Goal: Information Seeking & Learning: Learn about a topic

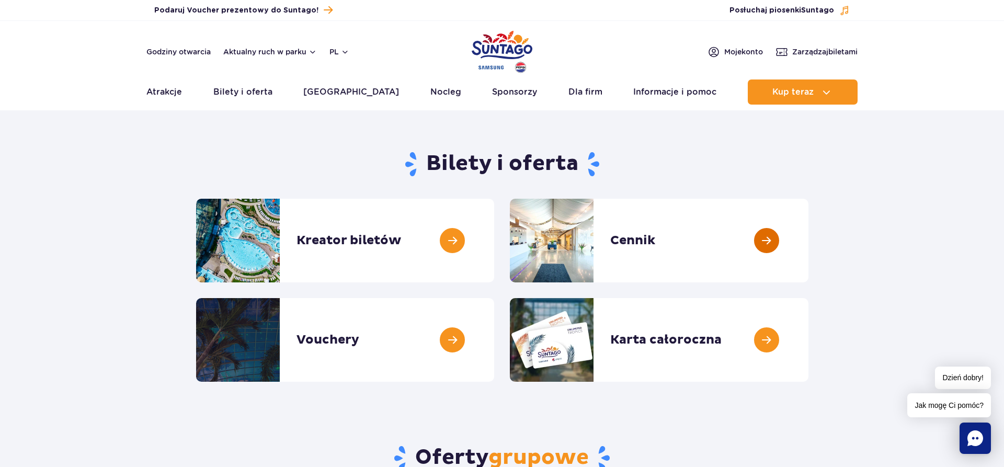
click at [809, 243] on link at bounding box center [809, 241] width 0 height 84
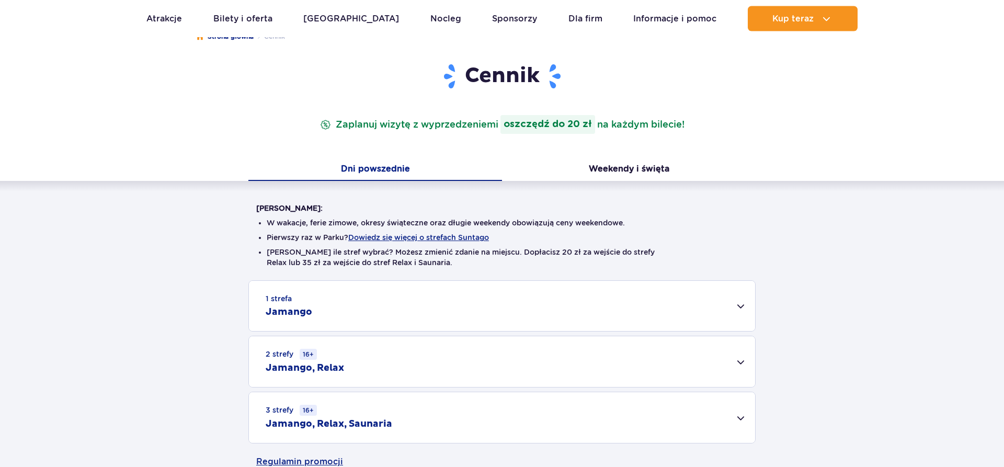
scroll to position [213, 0]
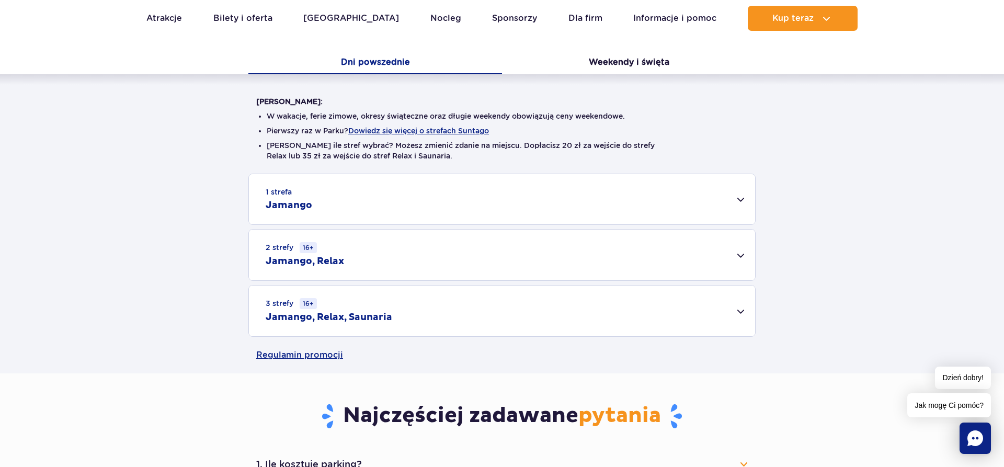
click at [739, 256] on div "2 strefy 16+ Jamango, Relax" at bounding box center [502, 255] width 506 height 51
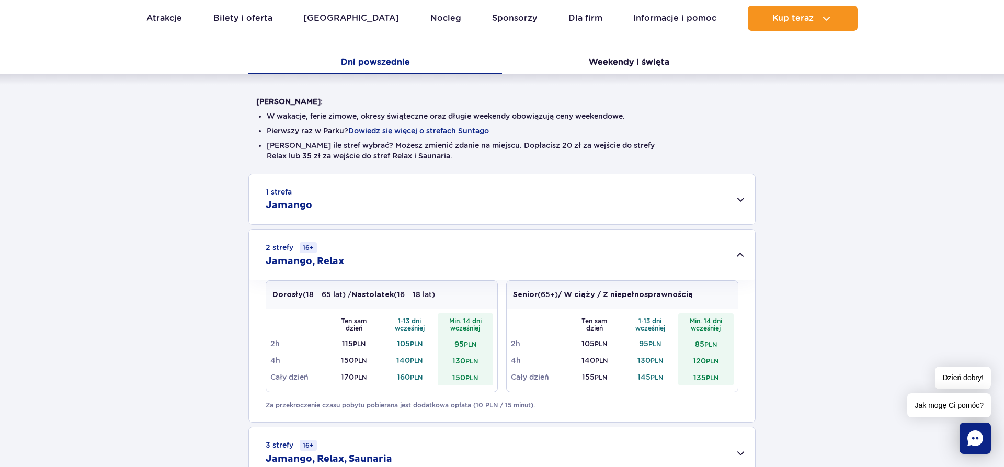
click at [611, 184] on div "1 strefa Jamango" at bounding box center [502, 199] width 506 height 50
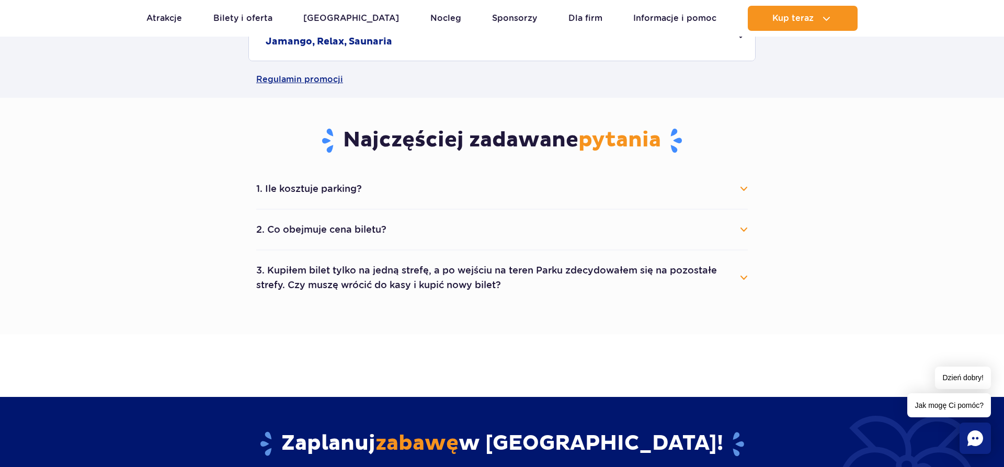
scroll to position [960, 0]
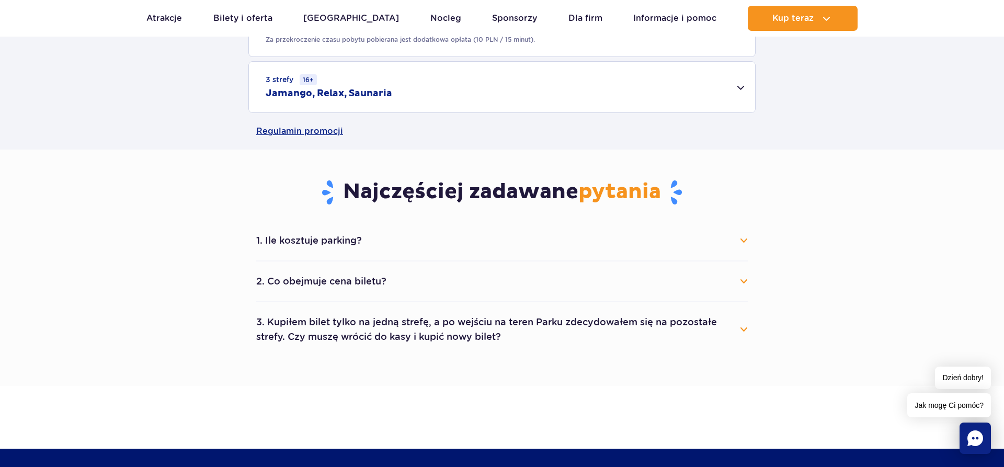
click at [744, 242] on button "1. Ile kosztuje parking?" at bounding box center [502, 240] width 492 height 23
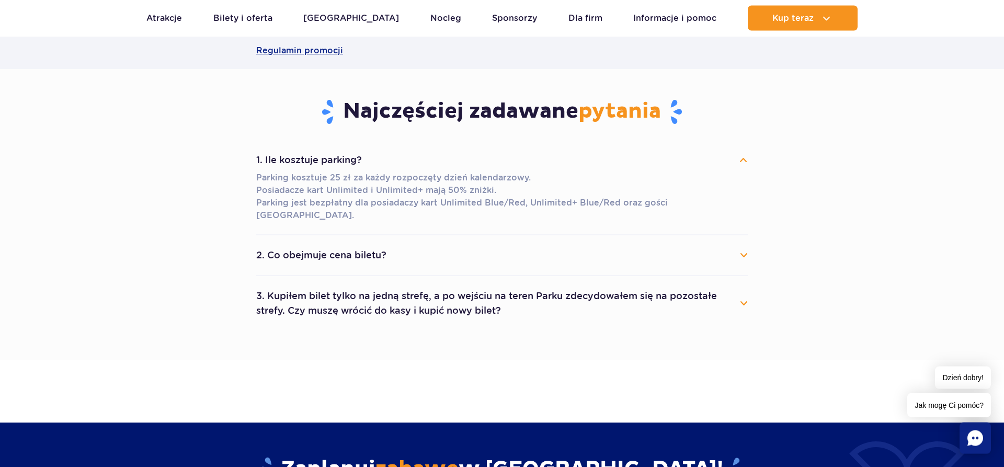
scroll to position [1067, 0]
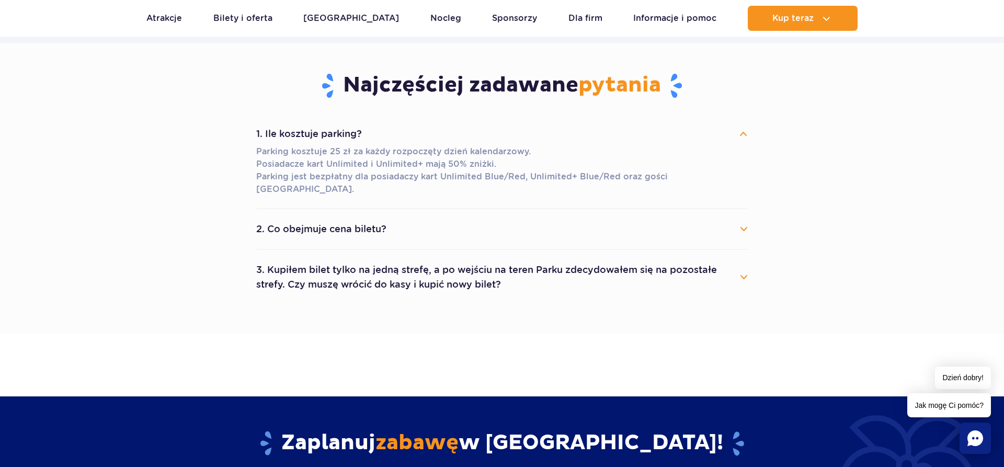
click at [742, 219] on button "2. Co obejmuje cena biletu?" at bounding box center [502, 229] width 492 height 23
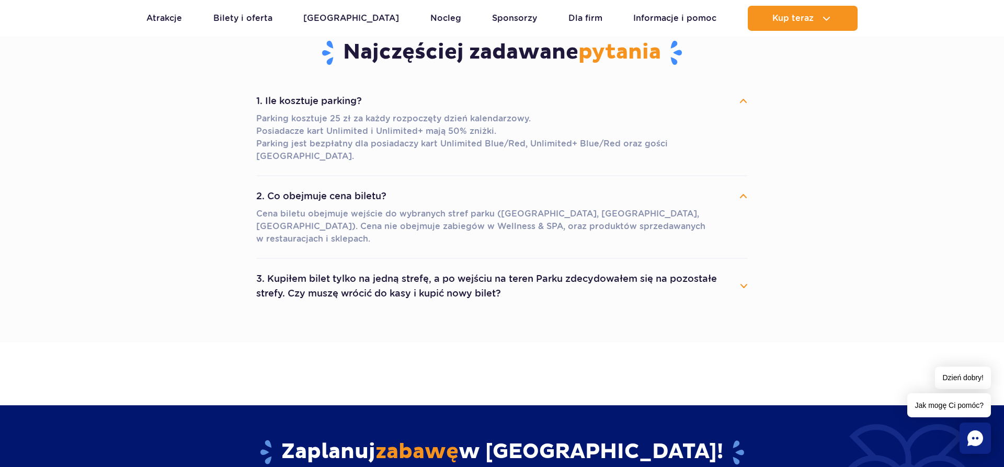
scroll to position [1120, 0]
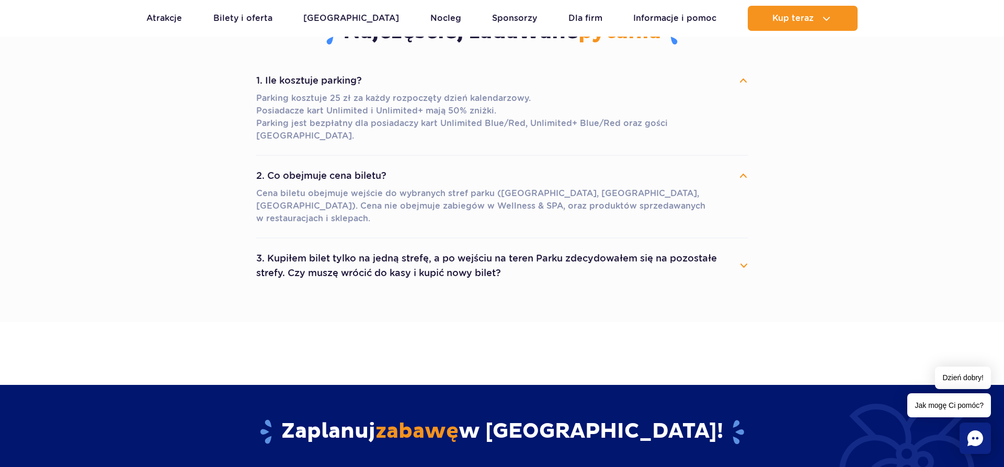
click at [739, 247] on button "3. Kupiłem bilet tylko na jedną strefę, a po wejściu na teren Parku zdecydowałe…" at bounding box center [502, 266] width 492 height 38
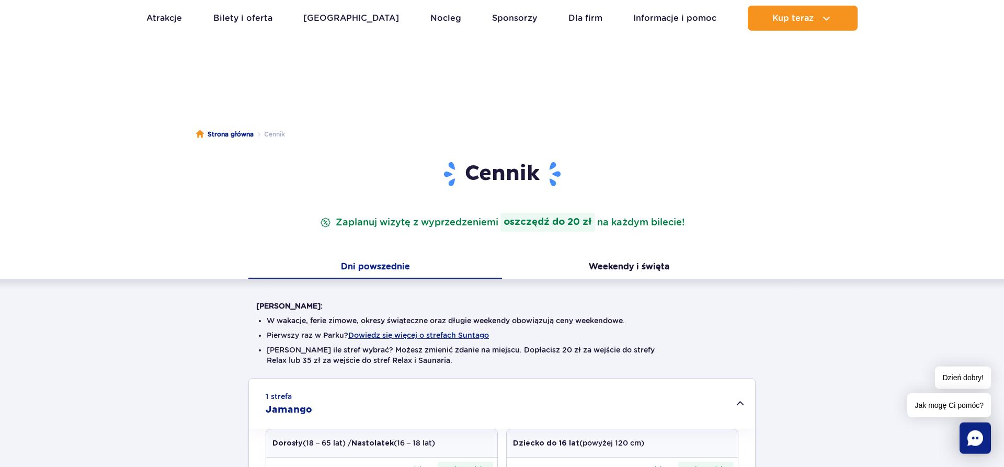
scroll to position [0, 0]
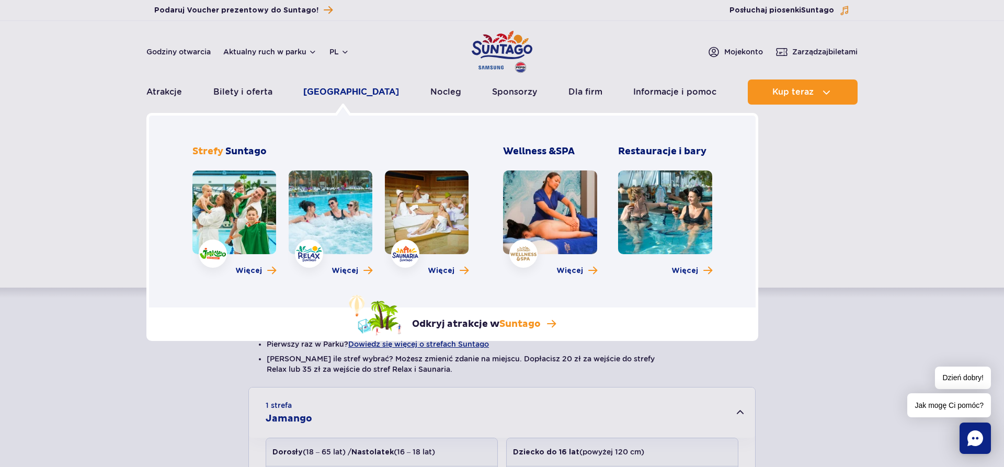
click at [339, 90] on link "[GEOGRAPHIC_DATA]" at bounding box center [351, 91] width 96 height 25
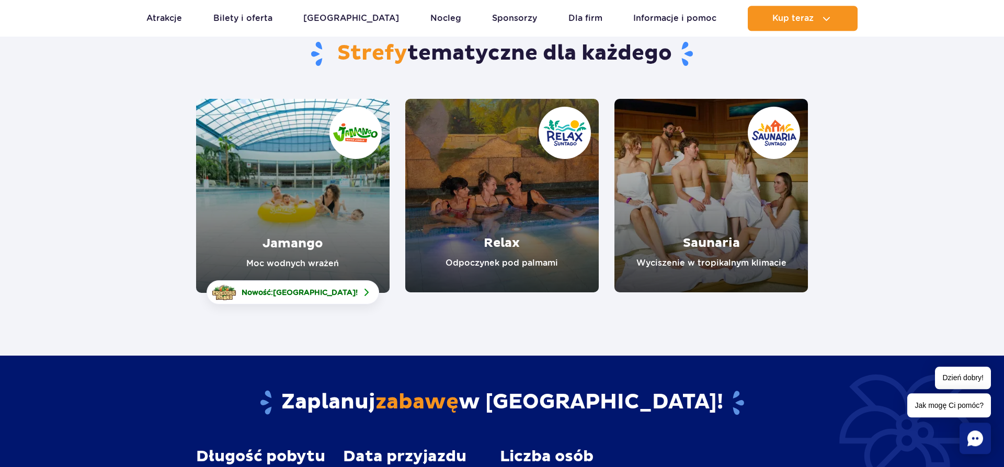
scroll to position [107, 0]
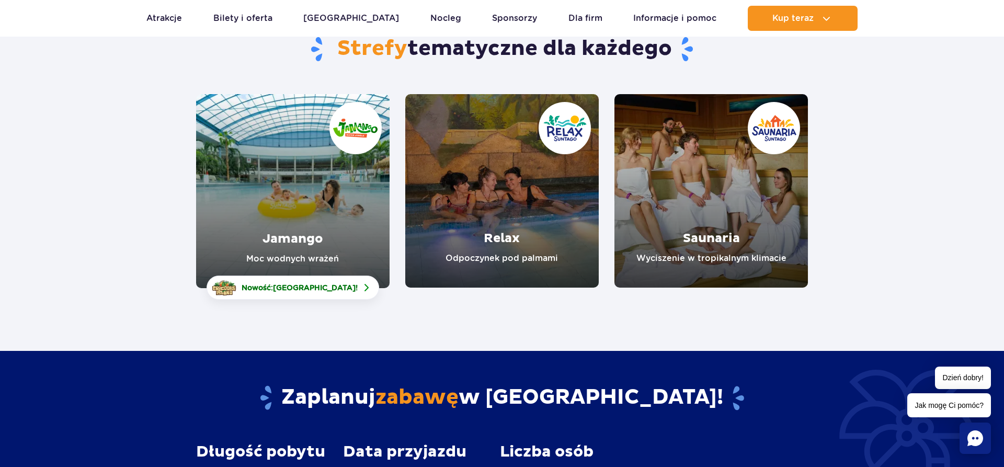
click at [285, 239] on link "Jamango" at bounding box center [293, 191] width 194 height 194
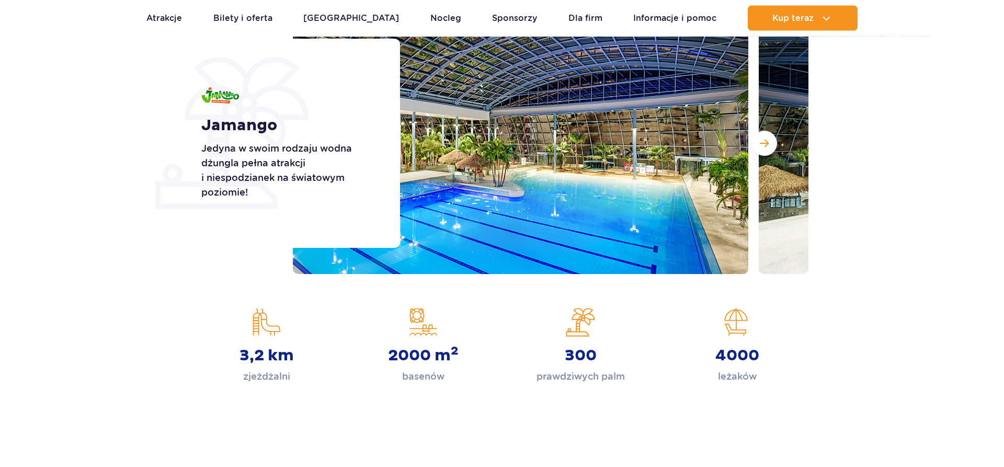
scroll to position [160, 0]
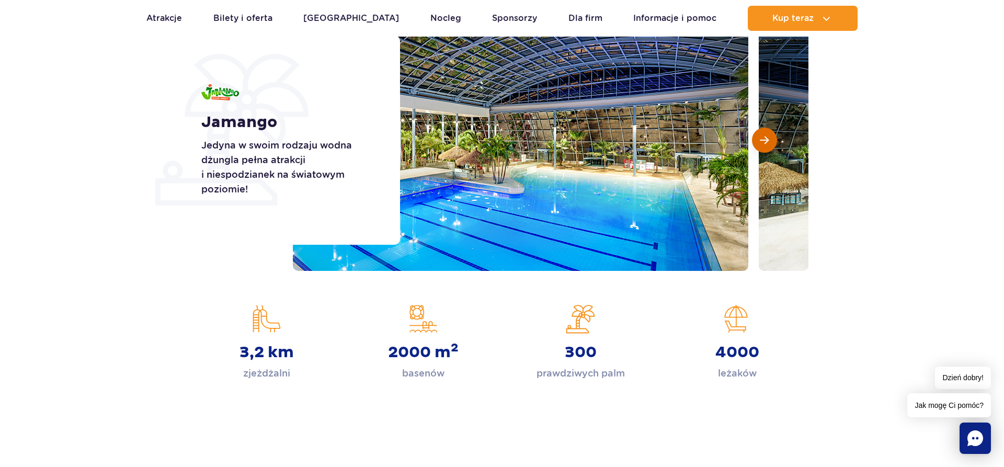
click at [765, 144] on span "Następny slajd" at bounding box center [764, 139] width 9 height 9
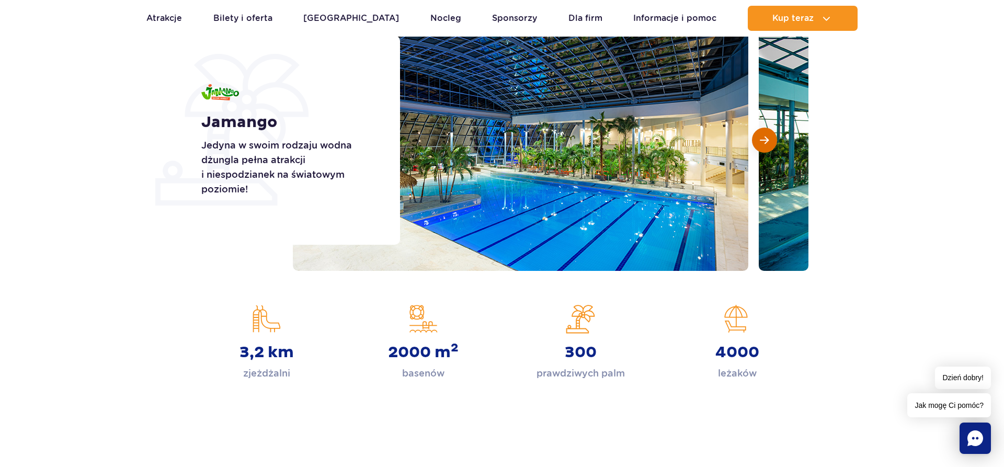
click at [765, 144] on span "Następny slajd" at bounding box center [764, 139] width 9 height 9
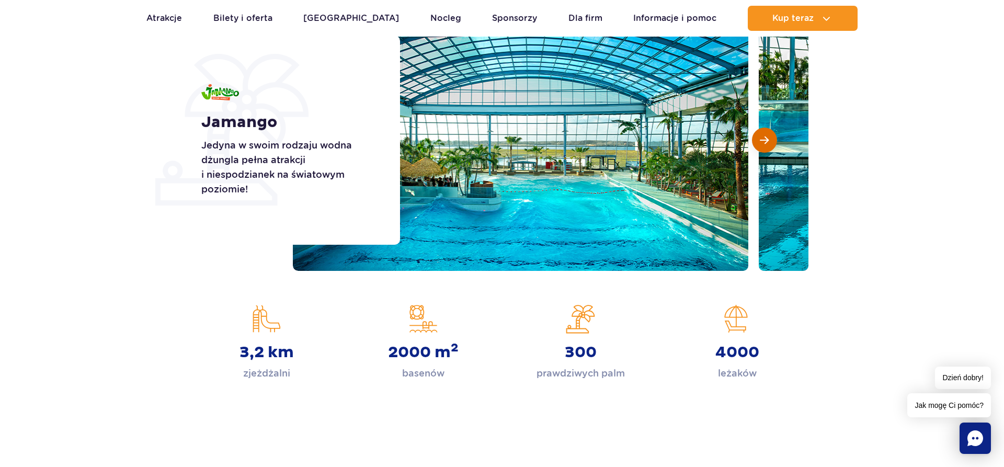
click at [765, 144] on span "Następny slajd" at bounding box center [764, 139] width 9 height 9
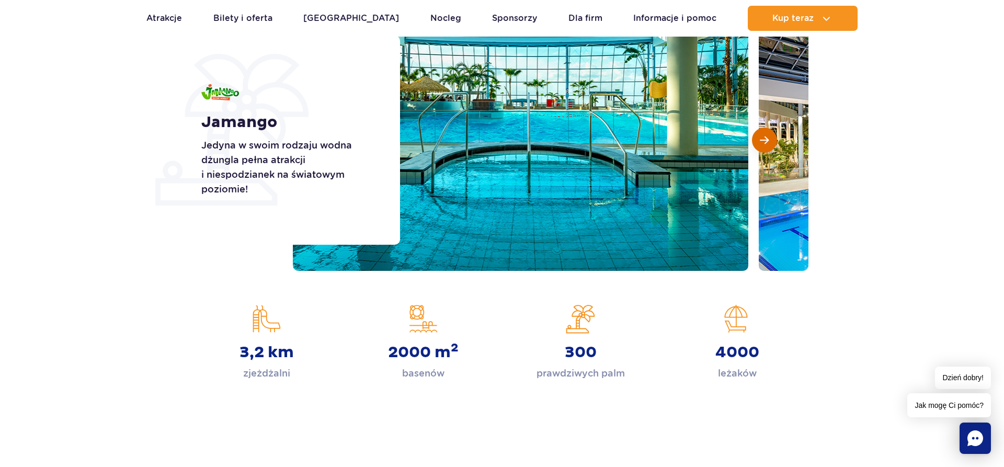
click at [765, 144] on span "Następny slajd" at bounding box center [764, 139] width 9 height 9
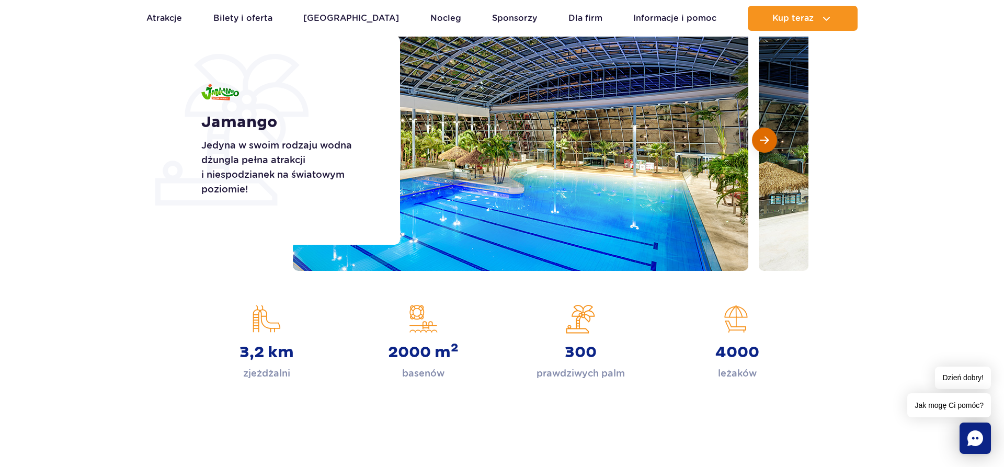
click at [765, 144] on span "Następny slajd" at bounding box center [764, 139] width 9 height 9
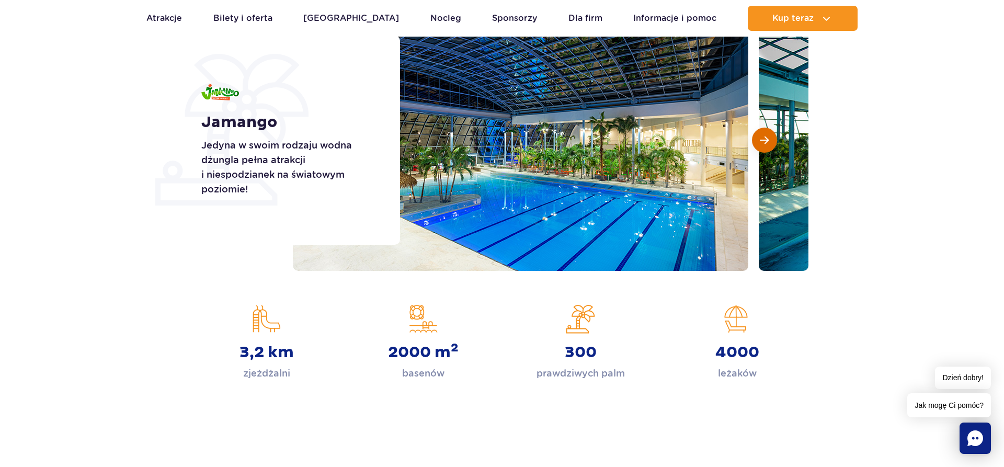
click at [761, 140] on span "Następny slajd" at bounding box center [764, 139] width 9 height 9
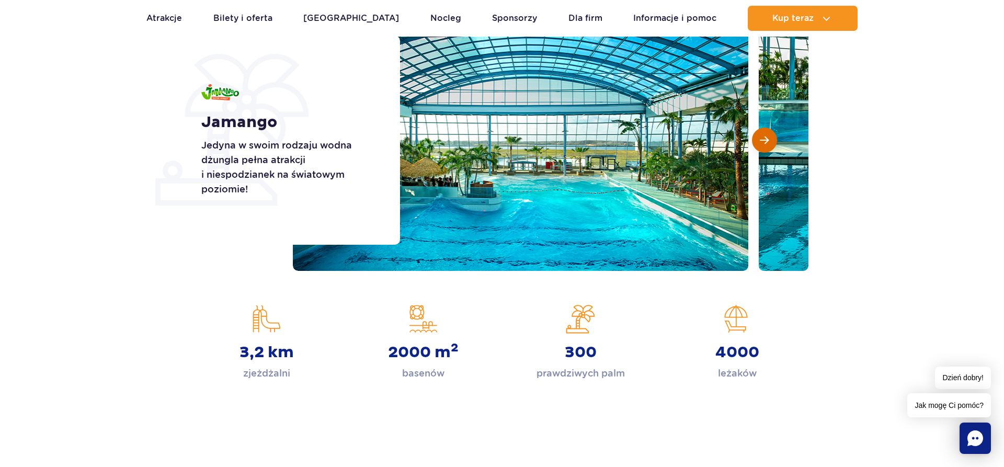
click at [761, 140] on span "Następny slajd" at bounding box center [764, 139] width 9 height 9
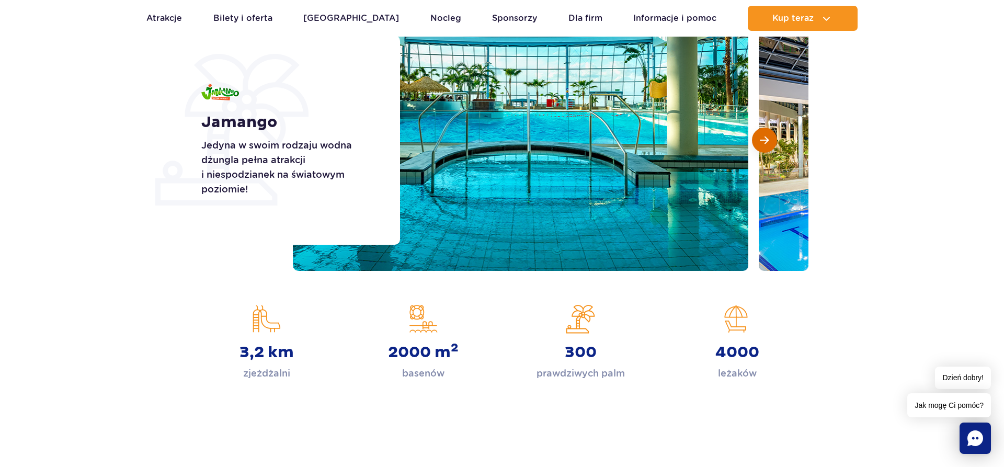
click at [761, 140] on span "Następny slajd" at bounding box center [764, 139] width 9 height 9
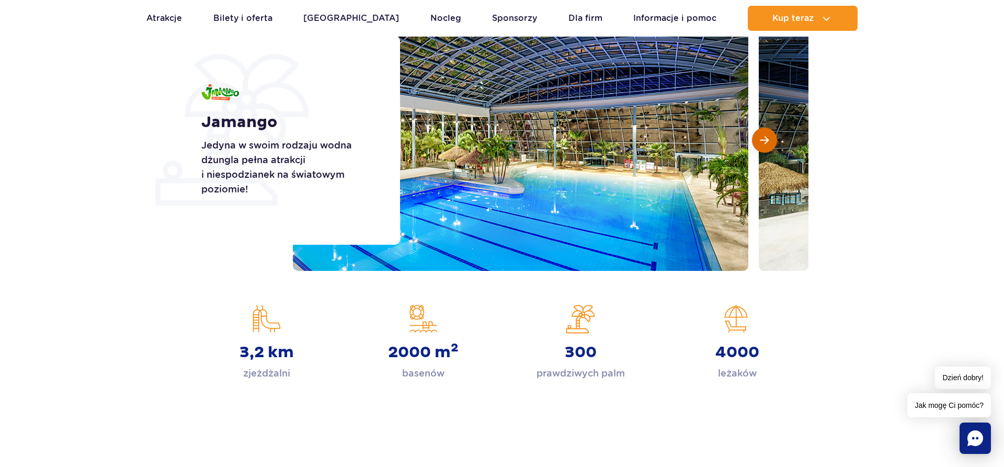
click at [761, 140] on span "Następny slajd" at bounding box center [764, 139] width 9 height 9
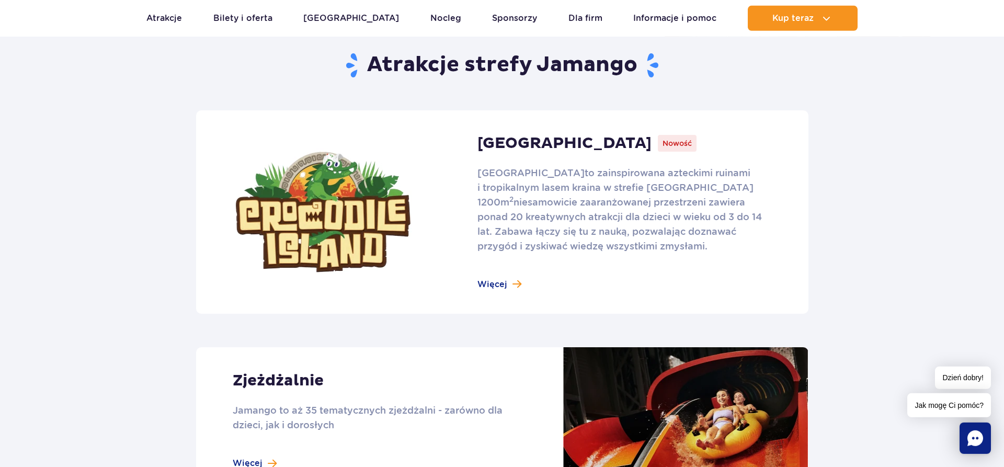
scroll to position [694, 0]
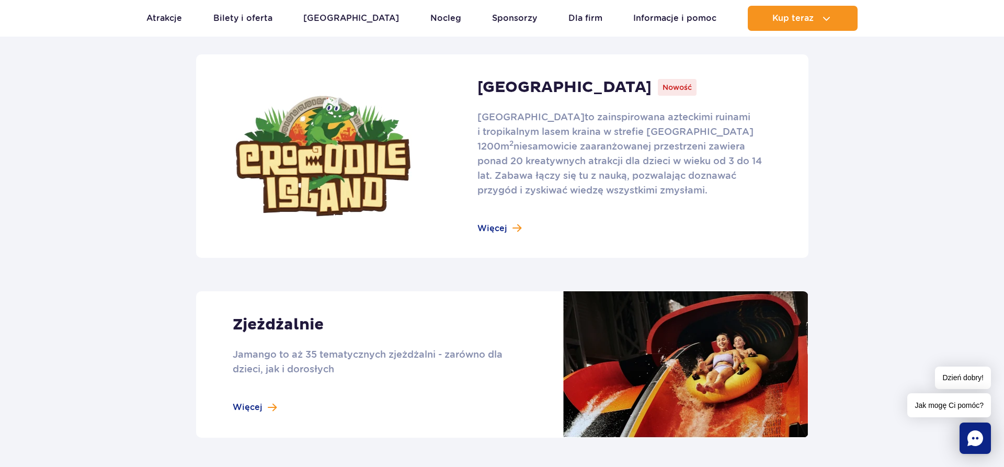
click at [495, 227] on link at bounding box center [502, 155] width 612 height 203
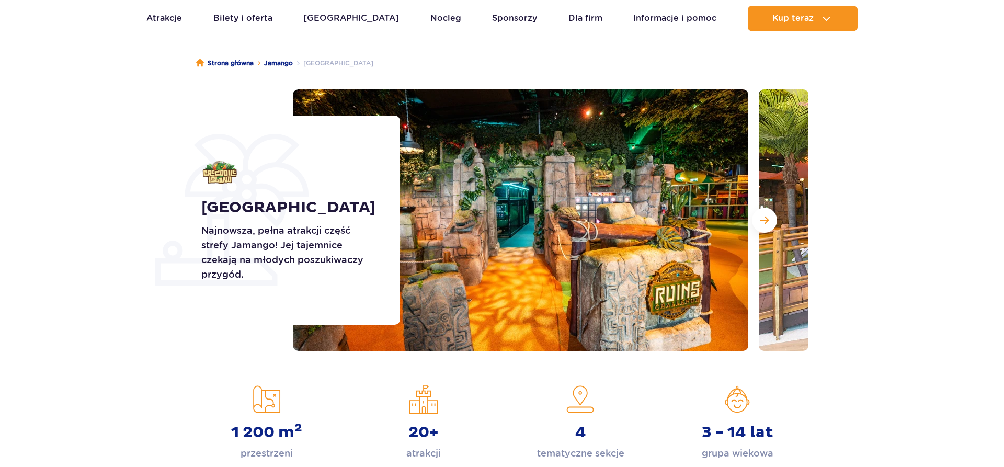
scroll to position [107, 0]
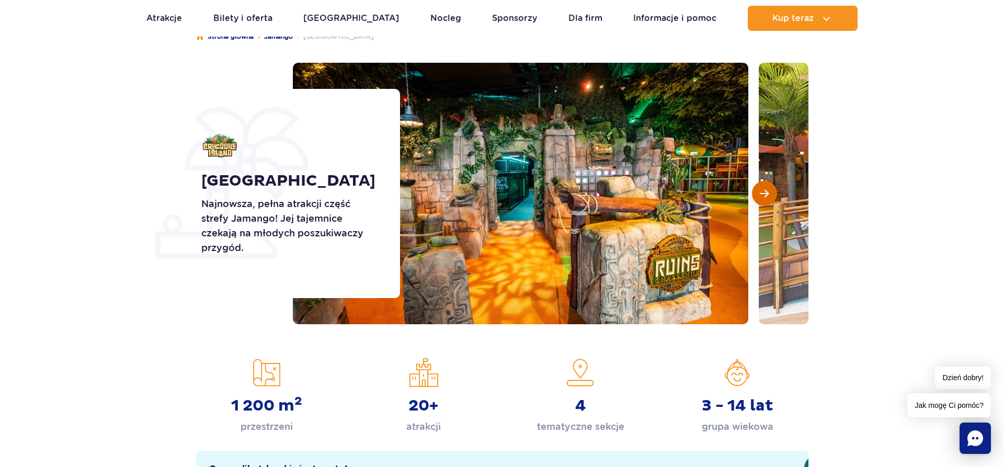
click at [764, 196] on span "Następny slajd" at bounding box center [764, 193] width 9 height 9
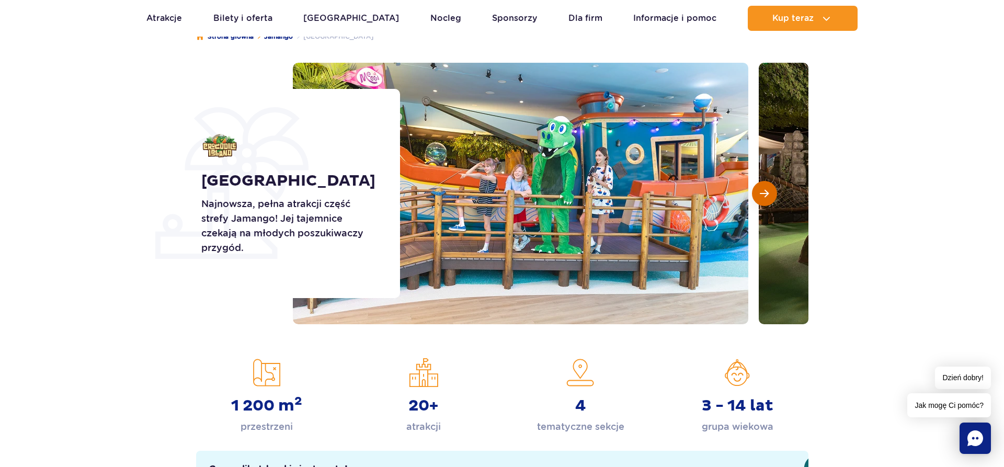
click at [765, 192] on span "Następny slajd" at bounding box center [764, 193] width 9 height 9
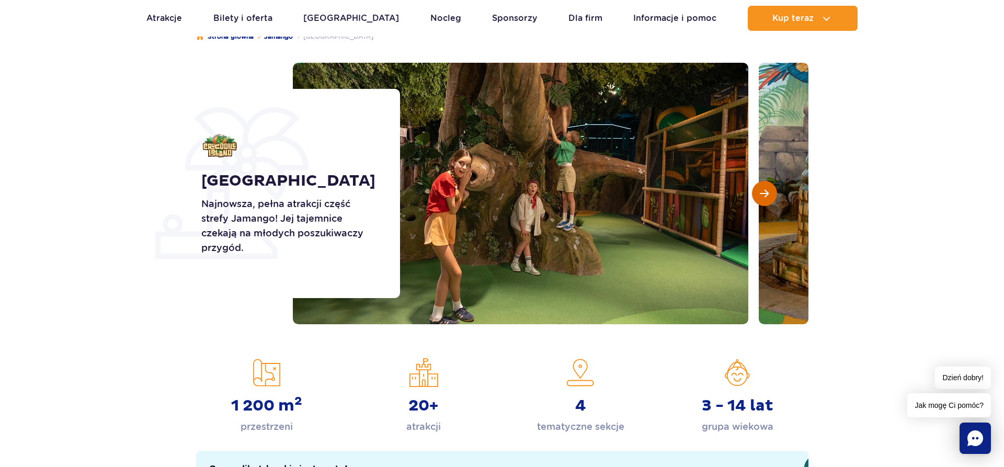
click at [766, 192] on span "Następny slajd" at bounding box center [764, 193] width 9 height 9
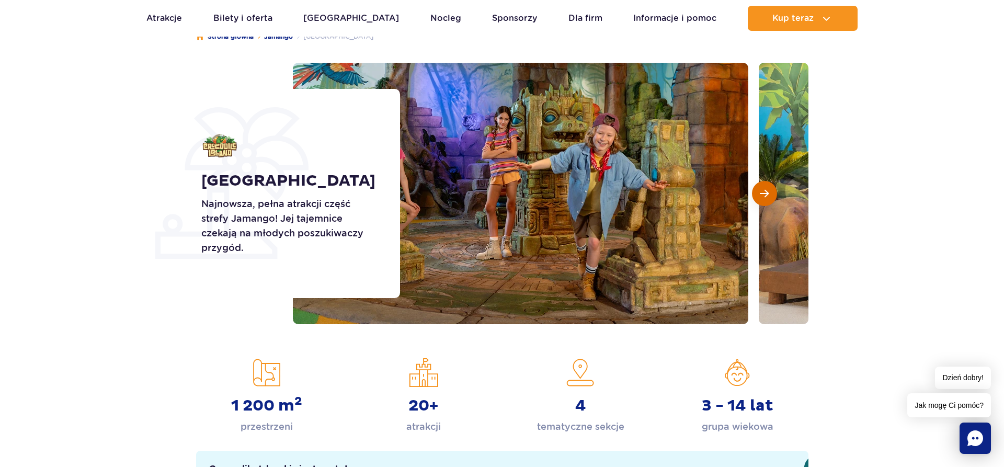
click at [766, 192] on span "Następny slajd" at bounding box center [764, 193] width 9 height 9
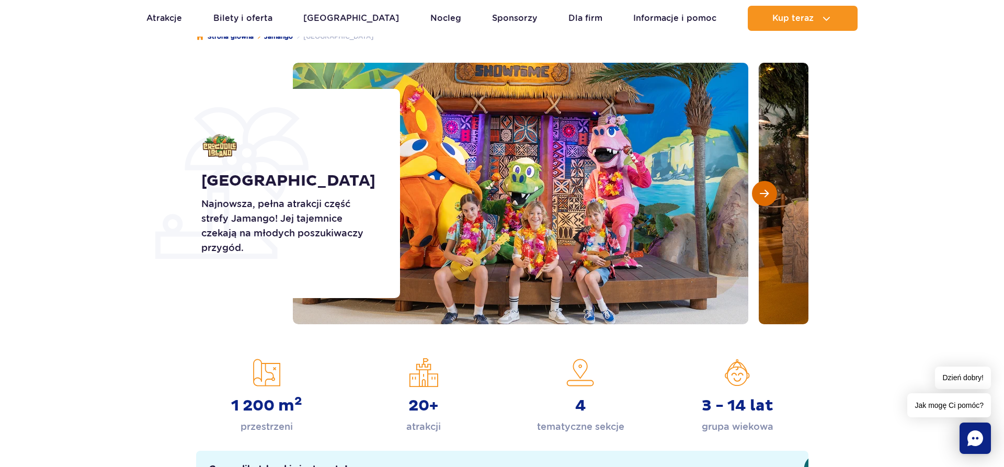
click at [766, 192] on span "Następny slajd" at bounding box center [764, 193] width 9 height 9
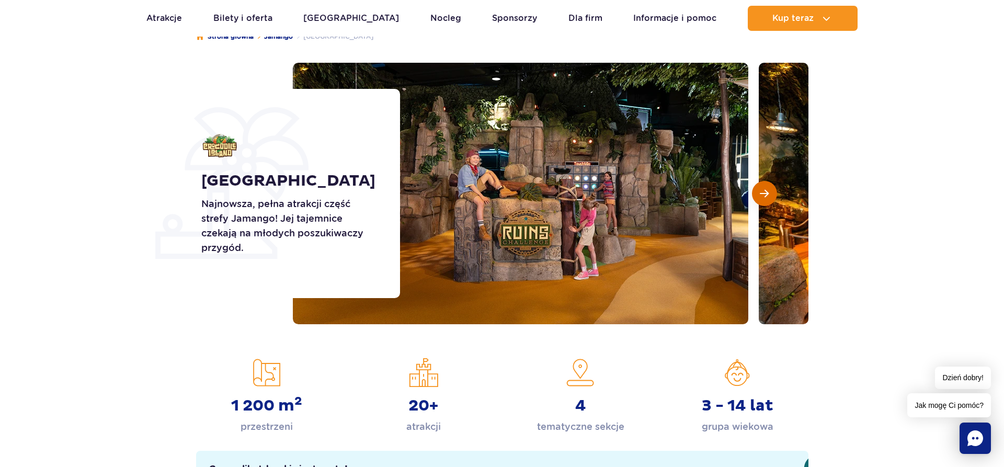
click at [766, 192] on span "Następny slajd" at bounding box center [764, 193] width 9 height 9
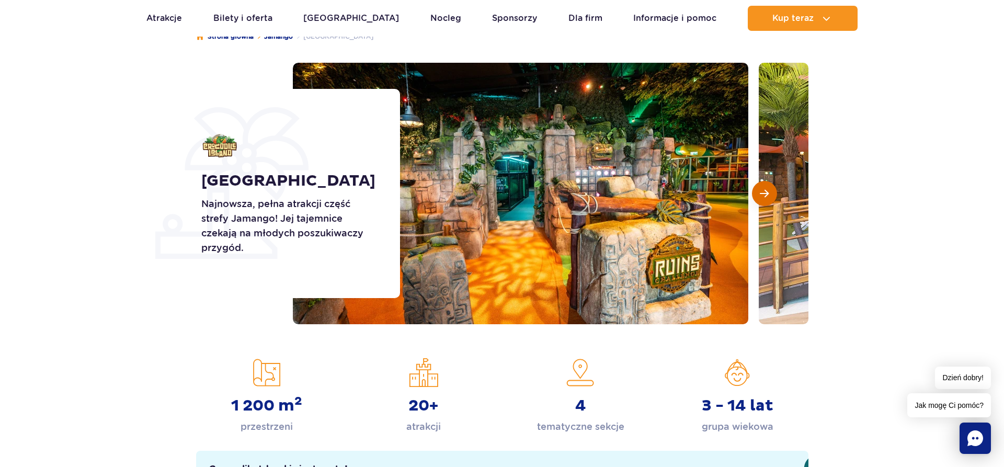
click at [766, 192] on span "Następny slajd" at bounding box center [764, 193] width 9 height 9
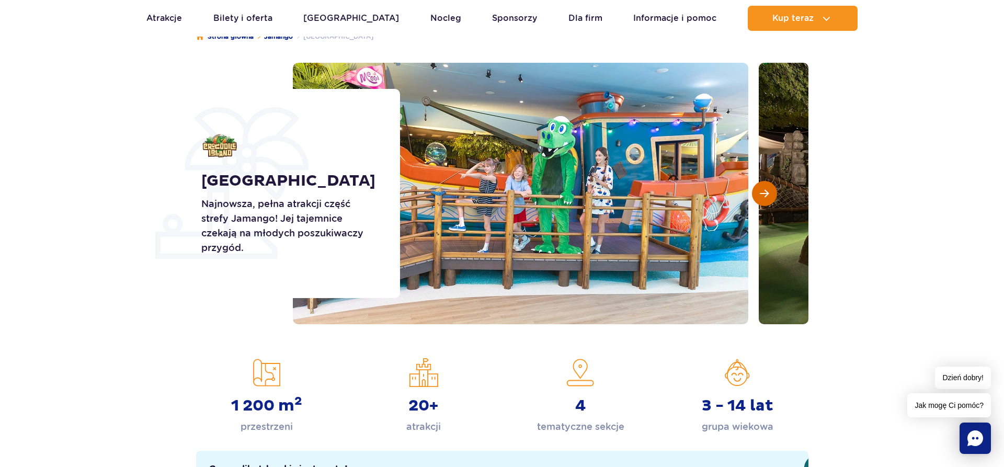
click at [766, 192] on span "Następny slajd" at bounding box center [764, 193] width 9 height 9
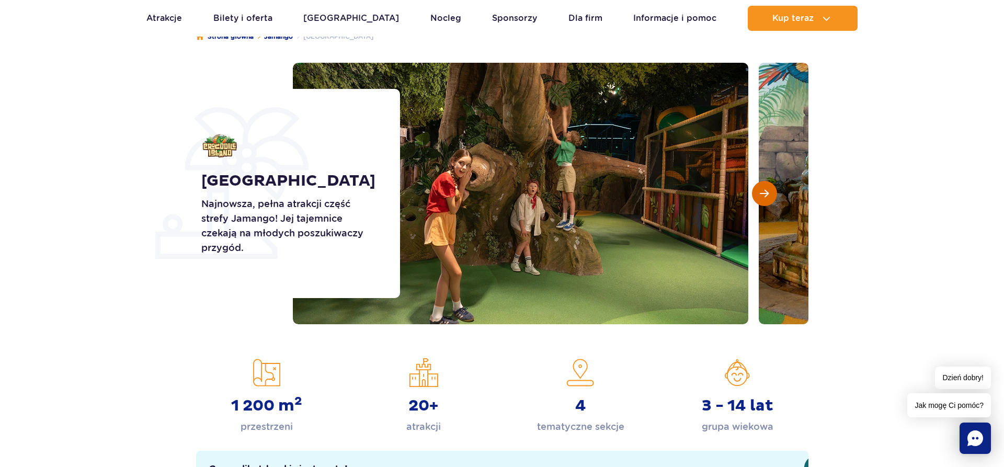
click at [766, 192] on span "Następny slajd" at bounding box center [764, 193] width 9 height 9
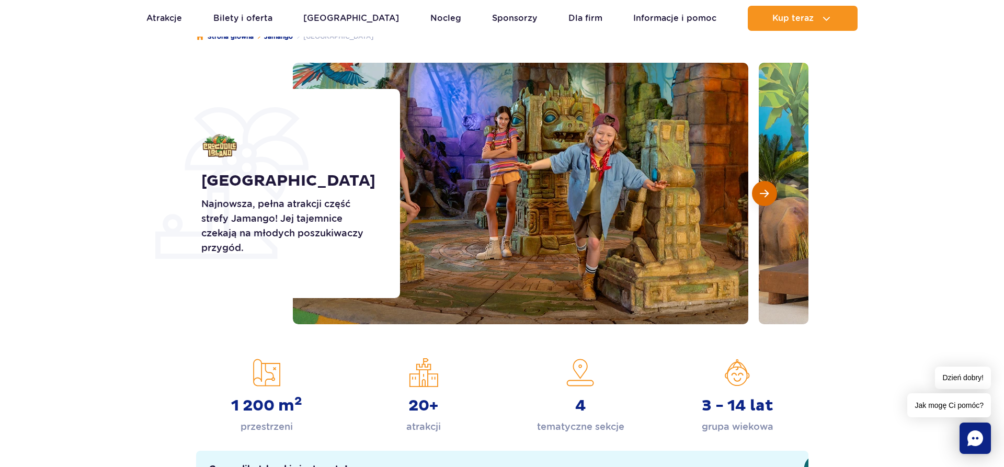
click at [766, 192] on span "Następny slajd" at bounding box center [764, 193] width 9 height 9
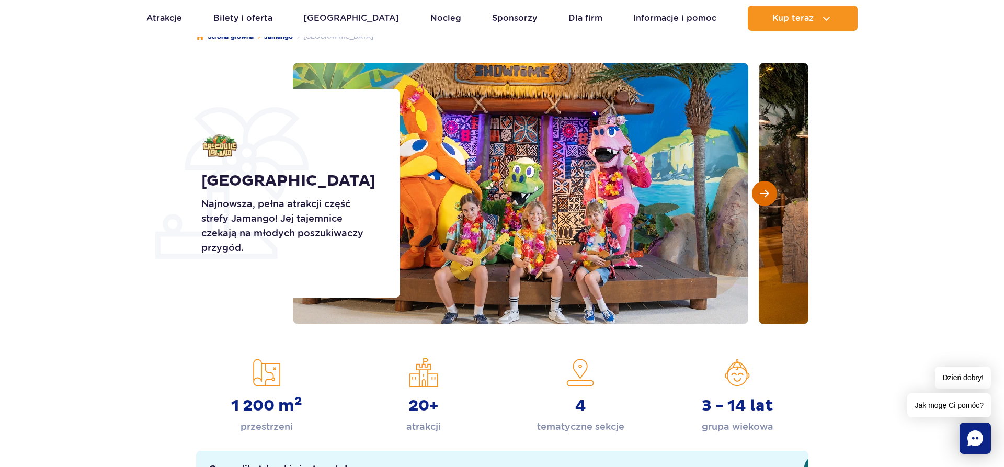
click at [766, 192] on span "Następny slajd" at bounding box center [764, 193] width 9 height 9
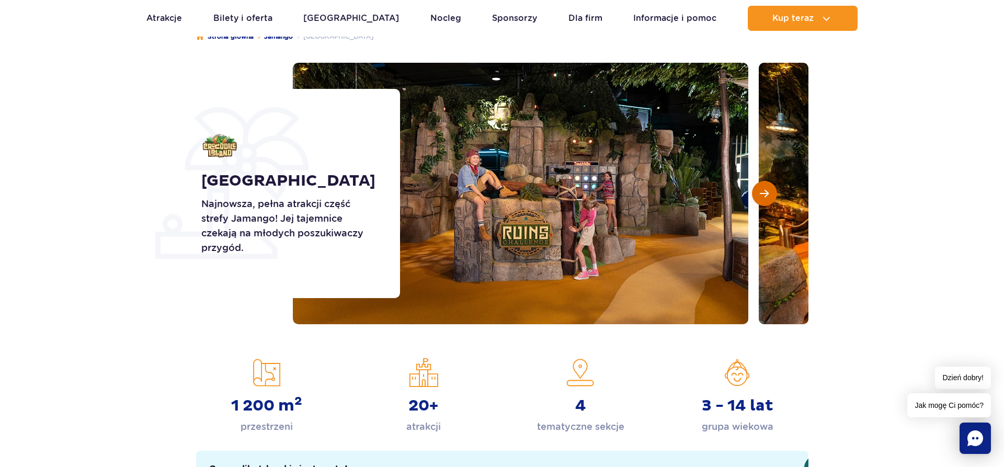
click at [766, 192] on span "Następny slajd" at bounding box center [764, 193] width 9 height 9
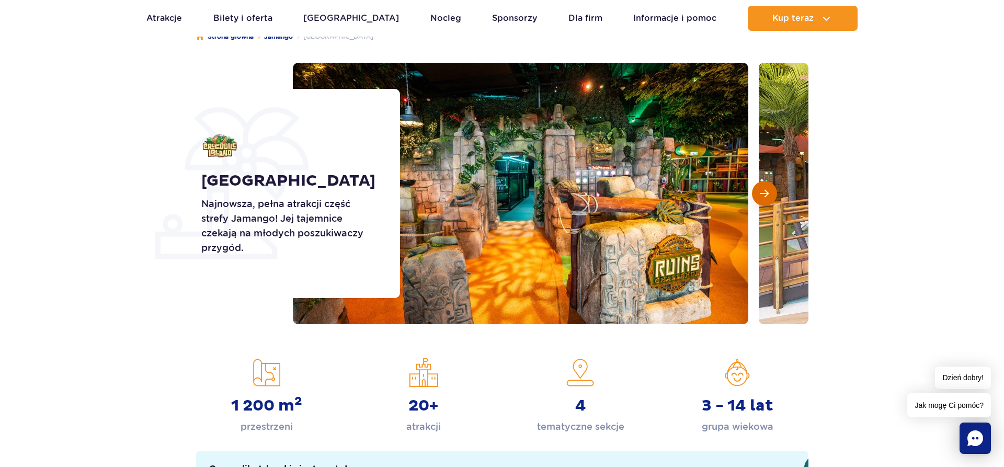
click at [766, 192] on span "Następny slajd" at bounding box center [764, 193] width 9 height 9
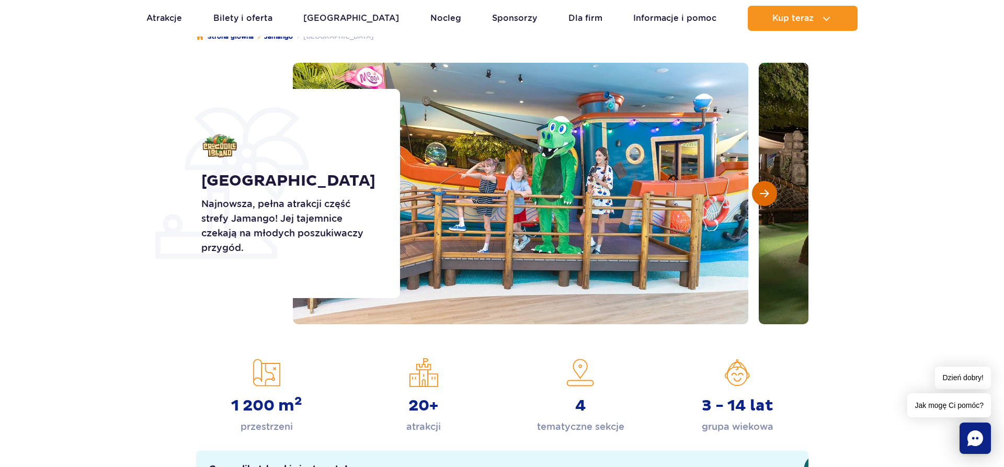
click at [766, 192] on span "Następny slajd" at bounding box center [764, 193] width 9 height 9
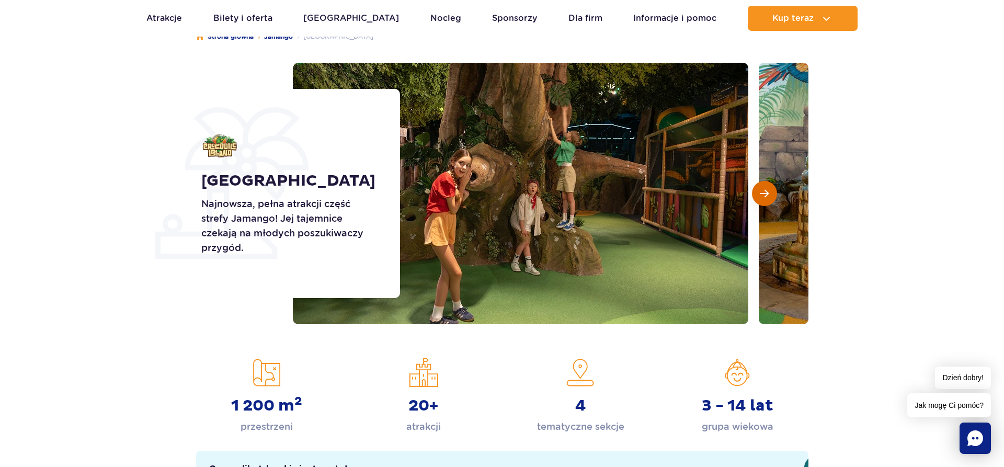
click at [766, 192] on span "Następny slajd" at bounding box center [764, 193] width 9 height 9
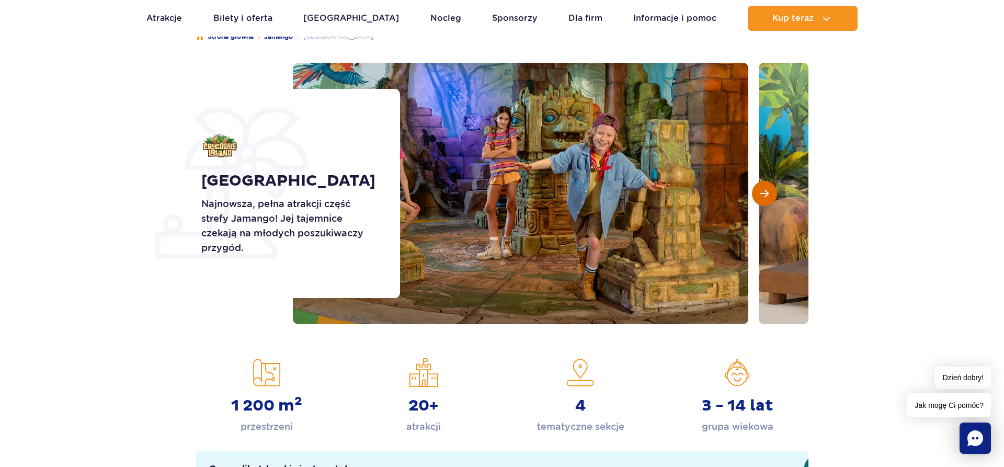
click at [766, 192] on span "Następny slajd" at bounding box center [764, 193] width 9 height 9
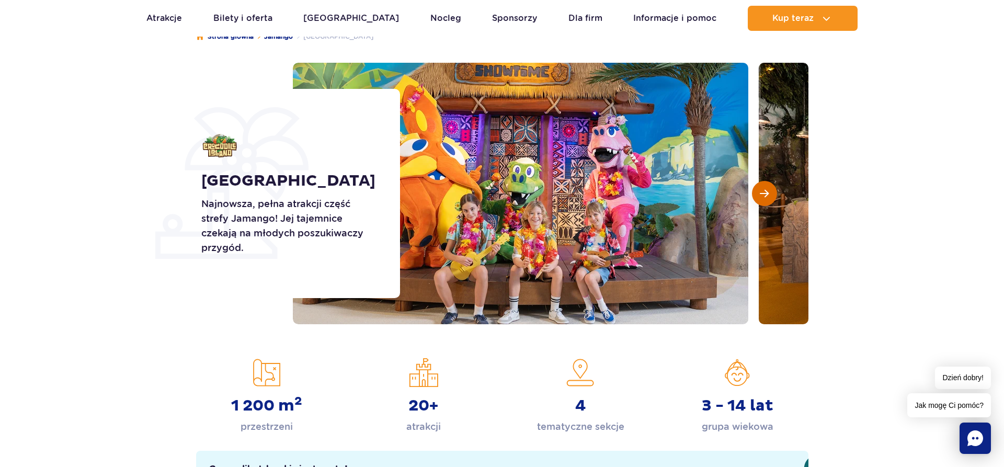
click at [766, 192] on span "Następny slajd" at bounding box center [764, 193] width 9 height 9
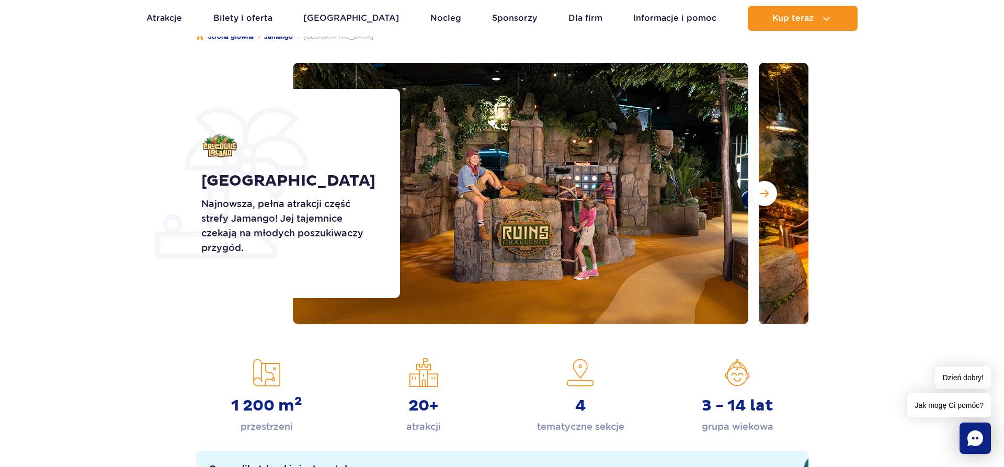
click at [890, 183] on section "Crocodile Island Najnowsza, pełna atrakcji część strefy Jamango! Jej tajemnice …" at bounding box center [502, 194] width 1004 height 262
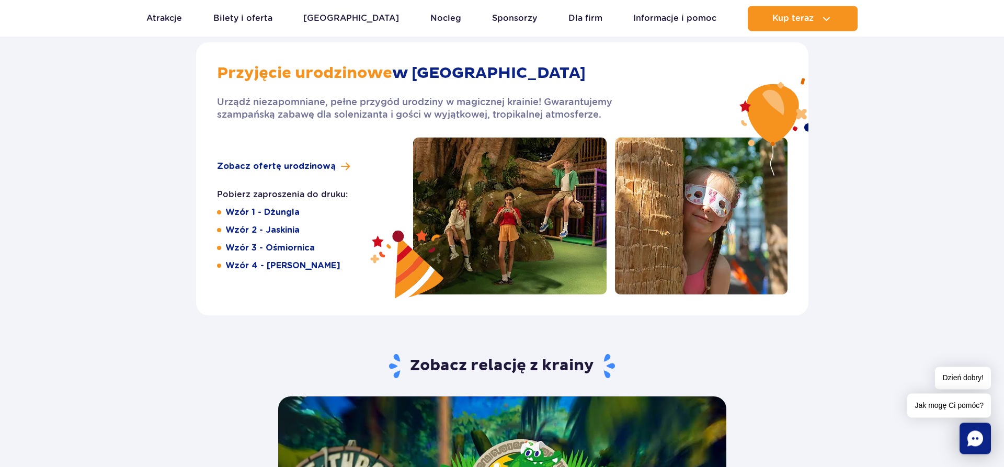
scroll to position [1654, 0]
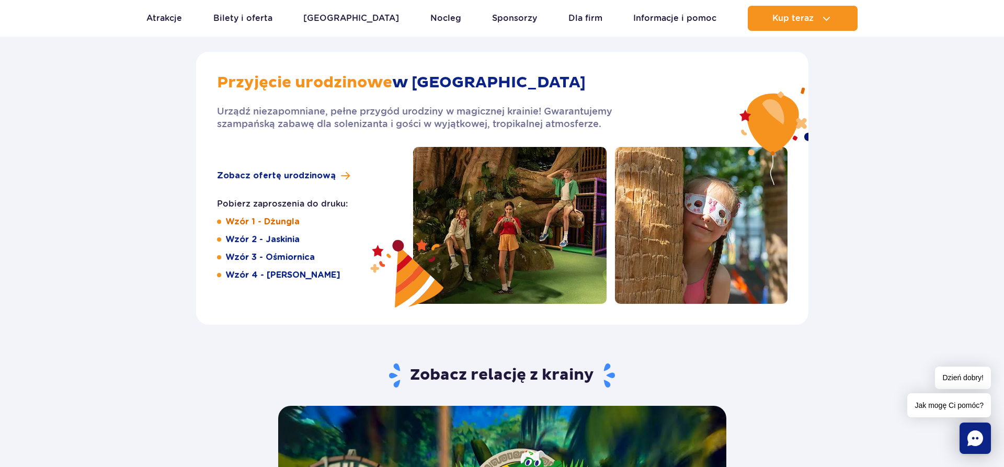
click at [273, 221] on link "Wzór 1 - Dżungla" at bounding box center [262, 222] width 74 height 12
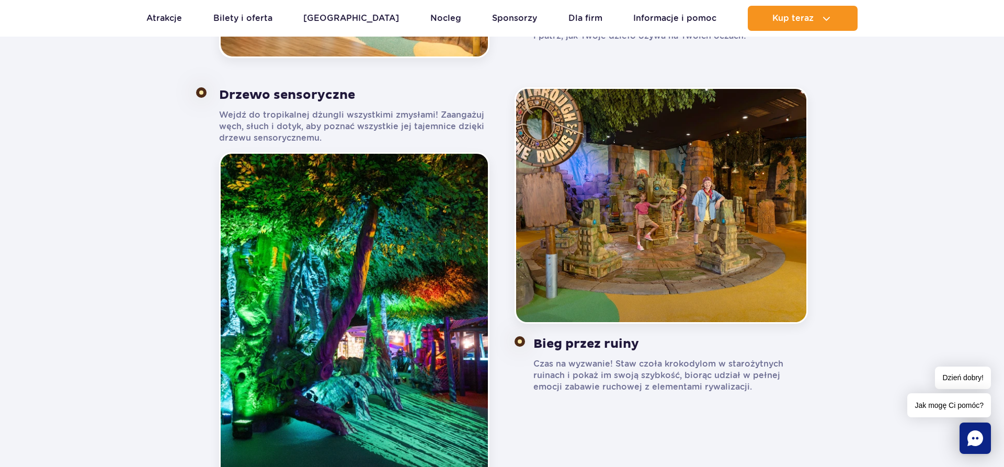
scroll to position [640, 0]
